Goal: Transaction & Acquisition: Purchase product/service

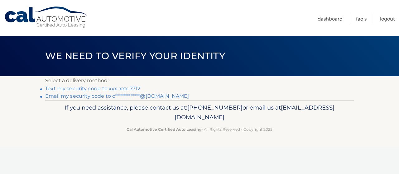
click at [117, 90] on link "Text my security code to xxx-xxx-7712" at bounding box center [92, 89] width 95 height 6
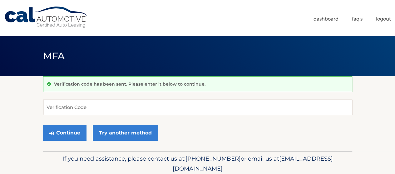
click at [116, 106] on input "Verification Code" at bounding box center [197, 108] width 309 height 16
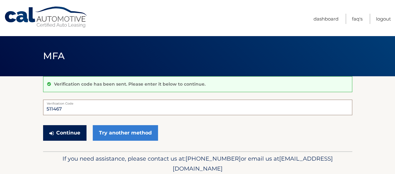
type input "511467"
click at [66, 131] on button "Continue" at bounding box center [64, 133] width 43 height 16
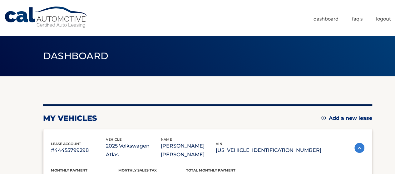
drag, startPoint x: 0, startPoint y: 0, endPoint x: 210, endPoint y: 10, distance: 209.9
click at [210, 10] on nav "Menu Dashboard FAQ's Logout" at bounding box center [241, 18] width 297 height 36
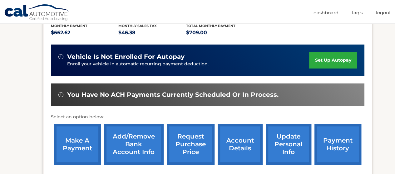
scroll to position [145, 0]
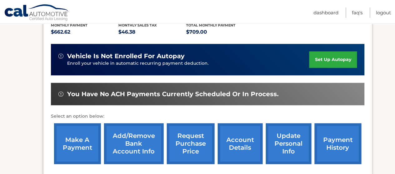
click at [77, 140] on link "make a payment" at bounding box center [77, 144] width 47 height 41
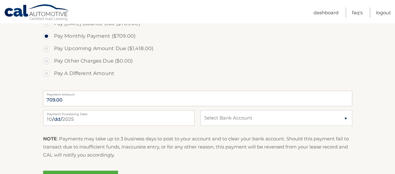
scroll to position [243, 0]
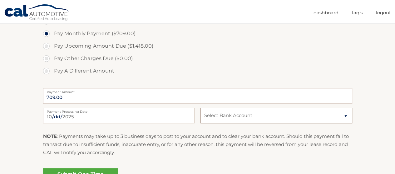
click at [346, 116] on select "Select Bank Account Checking JPMORGAN CHASE BANK, NA *****2672 Checking JPMORGA…" at bounding box center [275, 116] width 151 height 16
select select "NDU4ZmJhMjQtZTRiMS00NzRlLTlmZDUtZWJkMzhiNThlY2Ni"
click at [200, 108] on select "Select Bank Account Checking JPMORGAN CHASE BANK, NA *****2672 Checking JPMORGA…" at bounding box center [275, 116] width 151 height 16
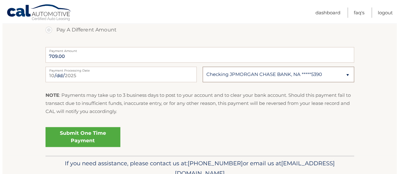
scroll to position [293, 0]
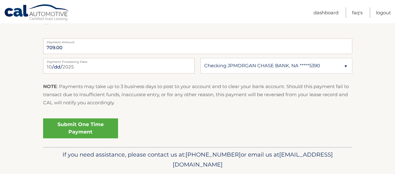
click at [84, 131] on link "Submit One Time Payment" at bounding box center [80, 129] width 75 height 20
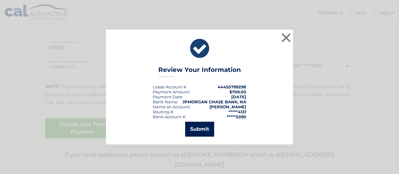
click at [205, 131] on button "Submit" at bounding box center [199, 129] width 29 height 15
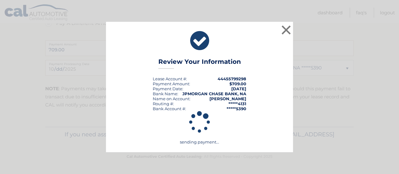
scroll to position [291, 0]
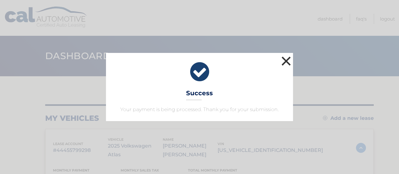
click at [285, 63] on button "×" at bounding box center [286, 61] width 12 height 12
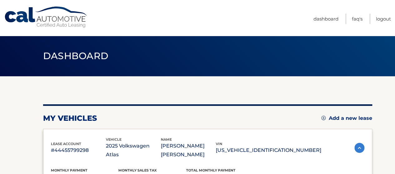
drag, startPoint x: 335, startPoint y: 0, endPoint x: 308, endPoint y: 42, distance: 49.8
click at [308, 42] on header "Dashboard" at bounding box center [197, 56] width 309 height 41
